Goal: Information Seeking & Learning: Learn about a topic

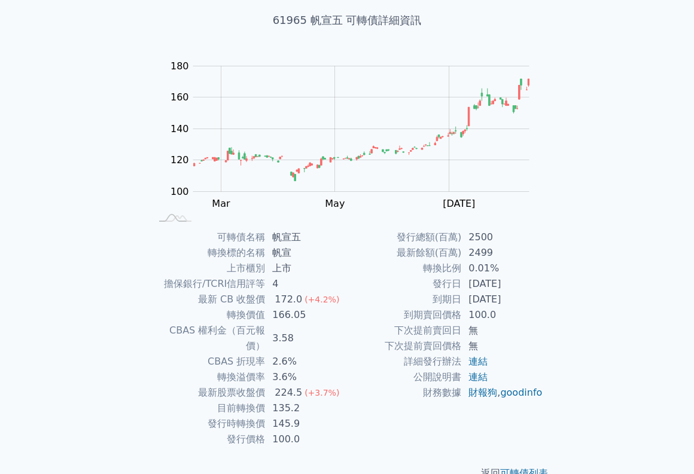
scroll to position [79, 0]
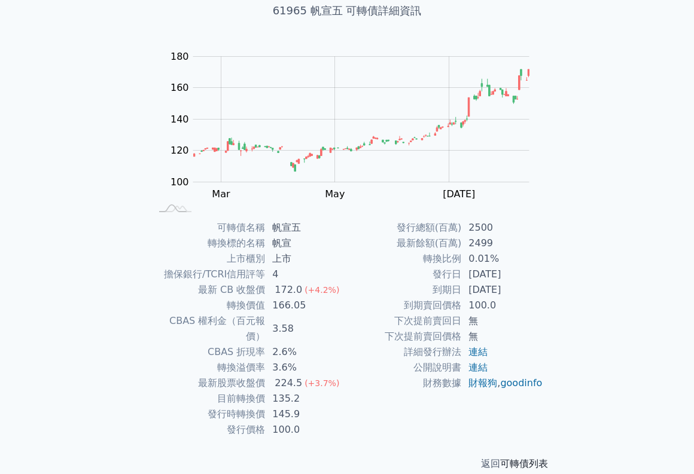
click at [522, 458] on link "可轉債列表" at bounding box center [524, 463] width 48 height 11
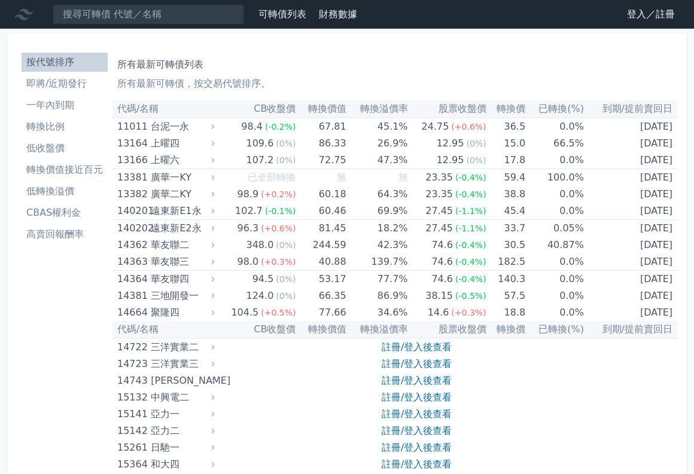
click at [36, 229] on li "高賣回報酬率" at bounding box center [65, 234] width 86 height 14
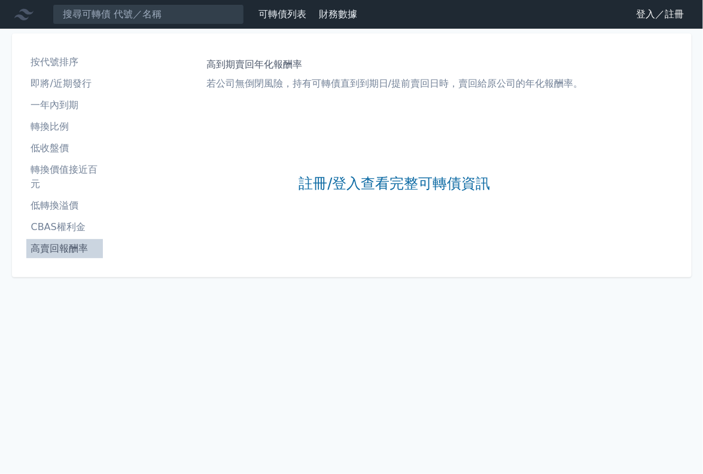
click at [60, 125] on li "轉換比例" at bounding box center [64, 127] width 77 height 14
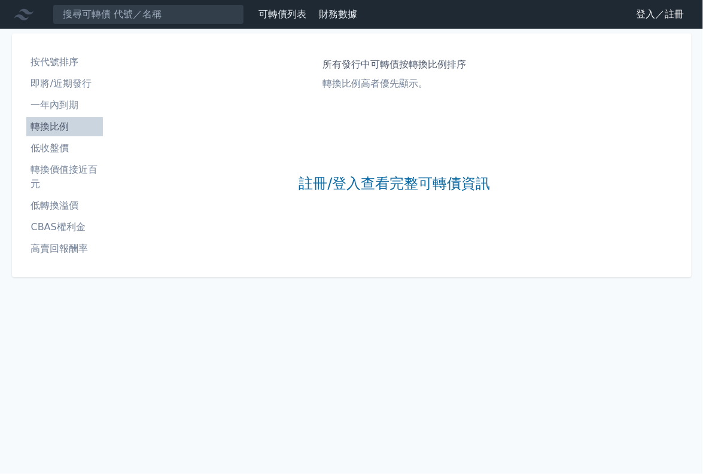
click at [60, 87] on li "即將/近期發行" at bounding box center [64, 84] width 77 height 14
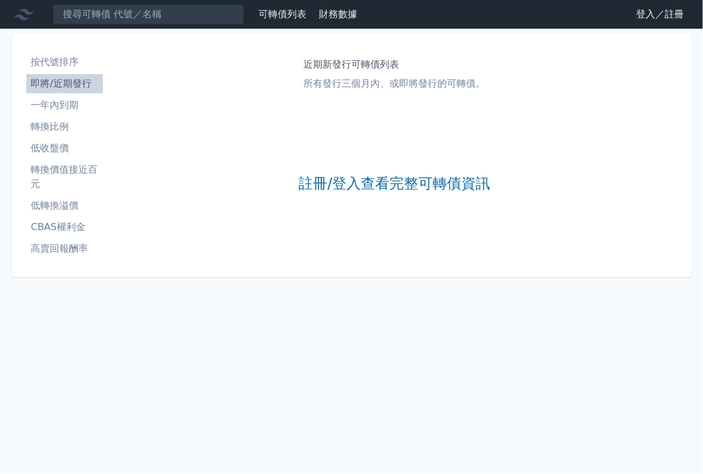
click at [60, 62] on li "按代號排序" at bounding box center [64, 62] width 77 height 14
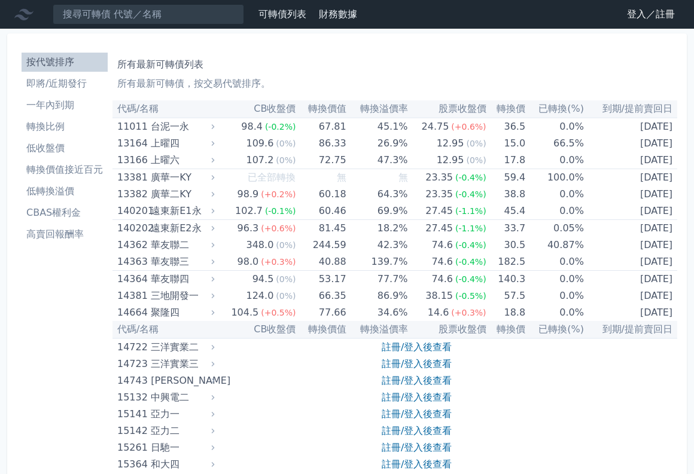
click at [25, 14] on icon at bounding box center [23, 14] width 19 height 19
click at [292, 11] on link "可轉債列表" at bounding box center [282, 13] width 48 height 11
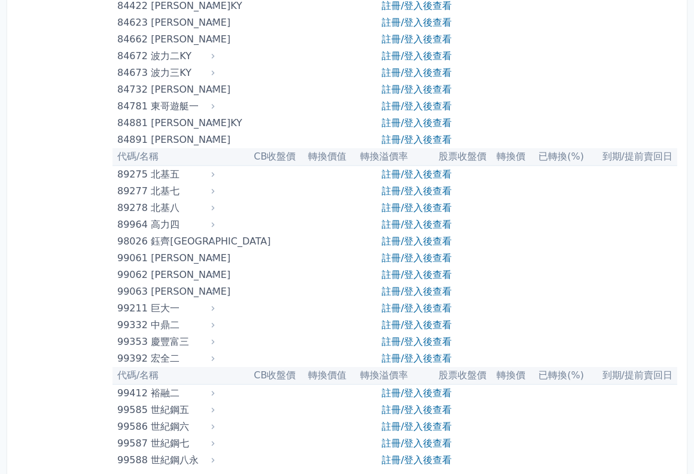
scroll to position [6964, 0]
